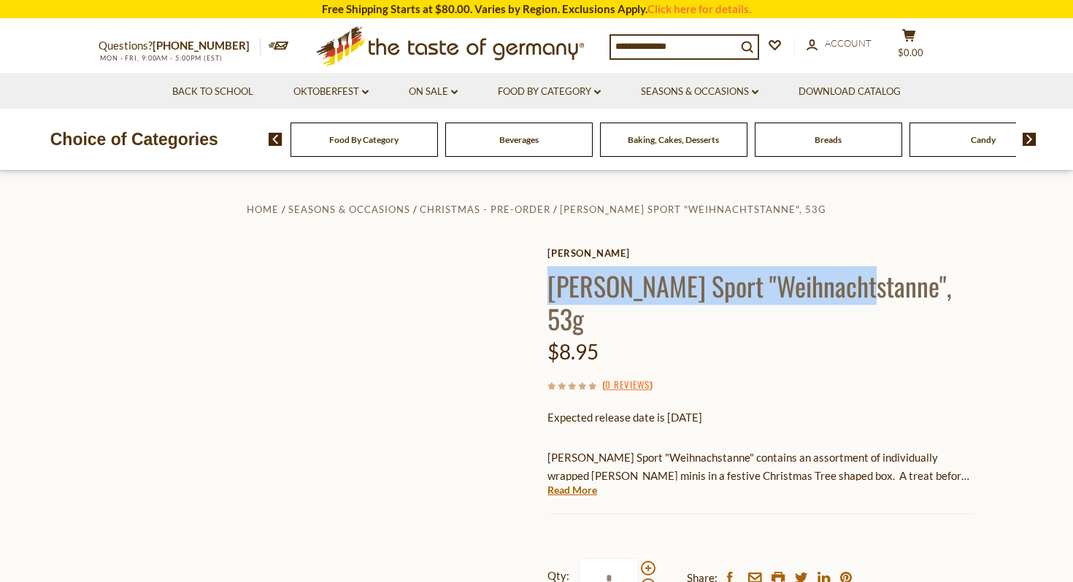
drag, startPoint x: 549, startPoint y: 289, endPoint x: 842, endPoint y: 290, distance: 293.4
click at [842, 290] on h1 "Ritter Sport "Weihnachtstanne", 53g" at bounding box center [760, 302] width 427 height 66
copy h1 "Ritter Sport "Weihnachtstanne""
